Goal: Complete application form

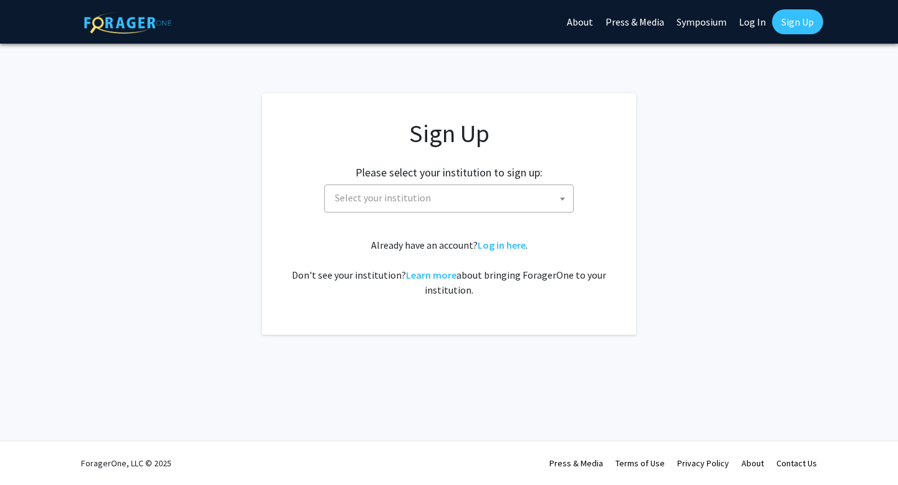
click at [460, 202] on span "Select your institution" at bounding box center [451, 198] width 243 height 26
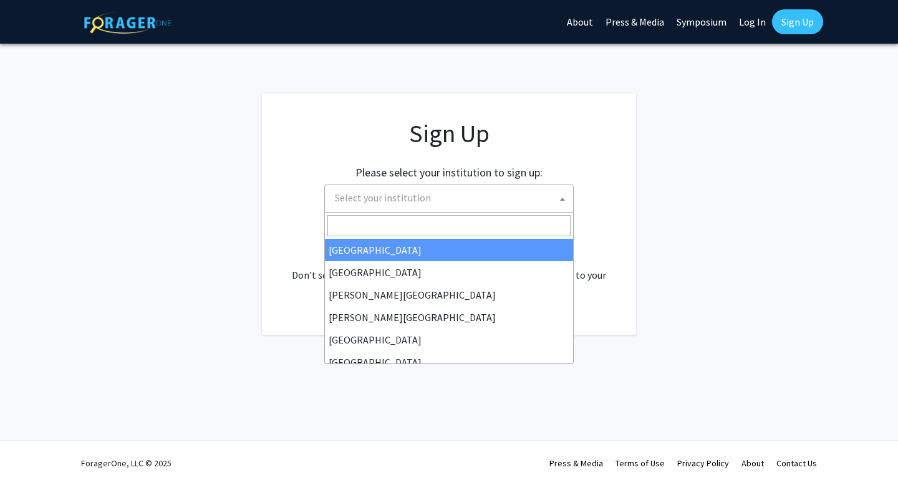
click at [378, 223] on input "Search" at bounding box center [448, 225] width 243 height 21
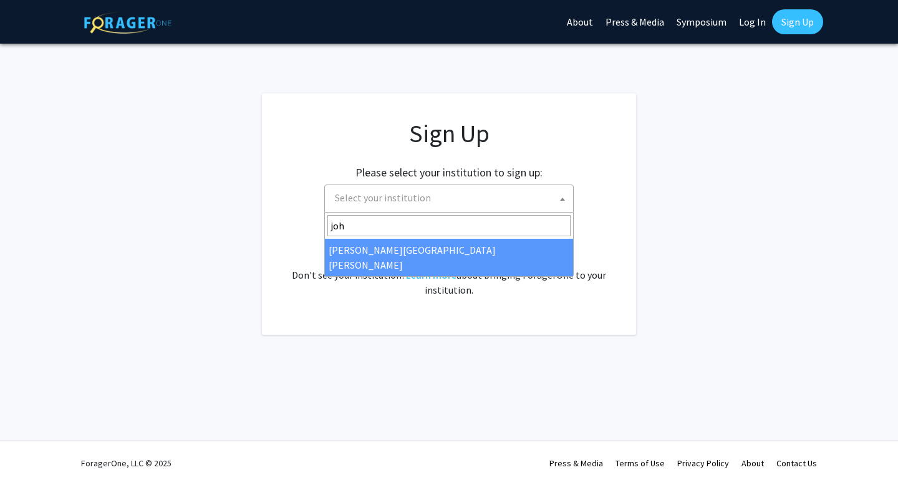
type input "[PERSON_NAME]"
select select "1"
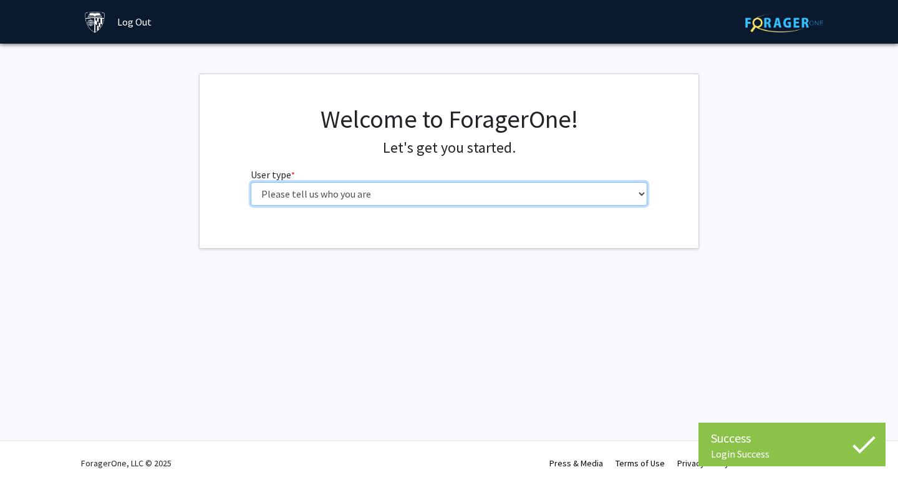
click at [438, 200] on select "Please tell us who you are Undergraduate Student Master's Student Doctoral Cand…" at bounding box center [449, 194] width 397 height 24
select select "2: masters"
click at [251, 182] on select "Please tell us who you are Undergraduate Student Master's Student Doctoral Cand…" at bounding box center [449, 194] width 397 height 24
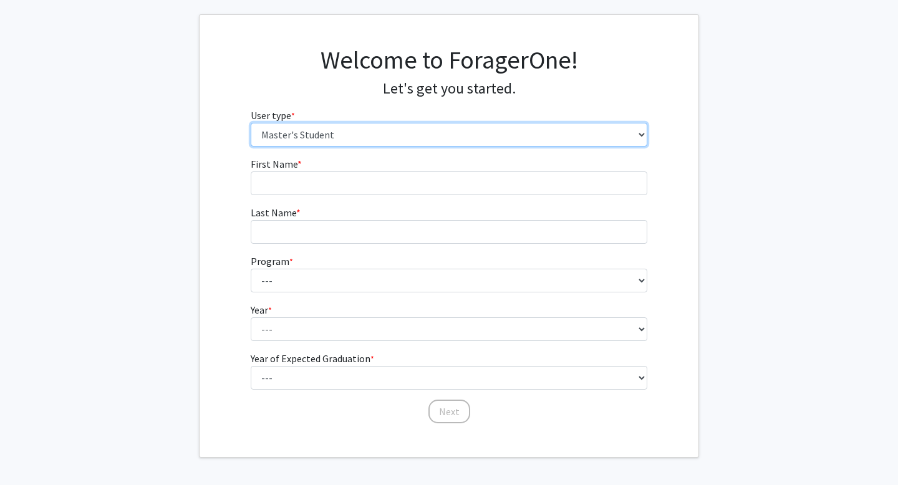
scroll to position [104, 0]
